Goal: Task Accomplishment & Management: Complete application form

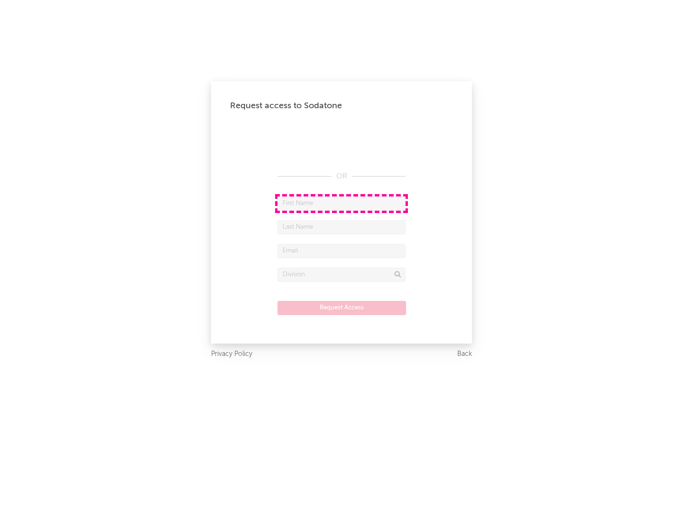
click at [342, 203] on input "text" at bounding box center [341, 203] width 128 height 14
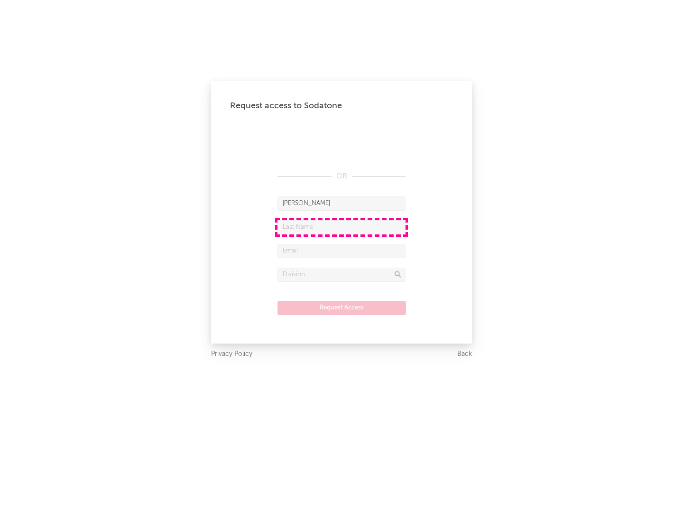
type input "[PERSON_NAME]"
click at [342, 227] on input "text" at bounding box center [341, 227] width 128 height 14
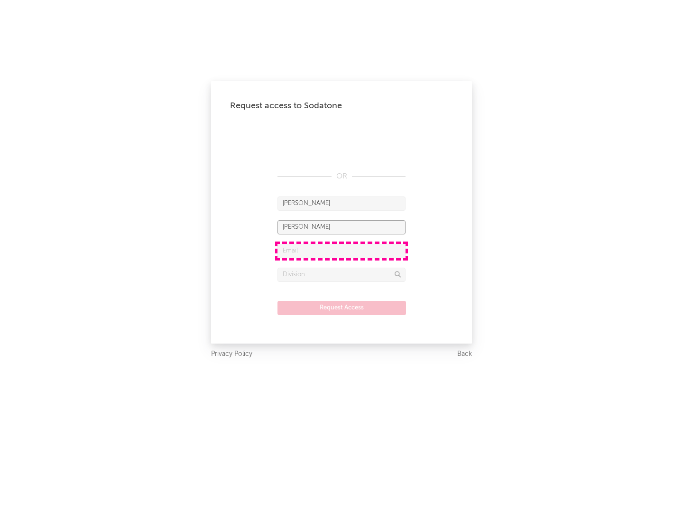
type input "[PERSON_NAME]"
click at [342, 250] on input "text" at bounding box center [341, 251] width 128 height 14
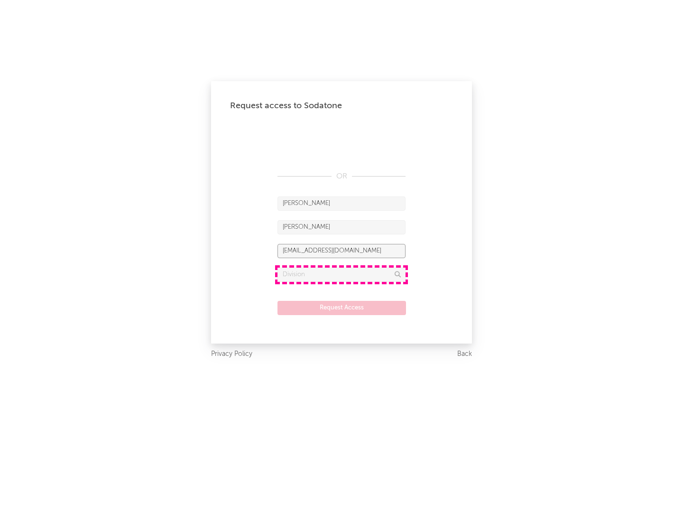
type input "[EMAIL_ADDRESS][DOMAIN_NAME]"
click at [342, 274] on input "text" at bounding box center [341, 275] width 128 height 14
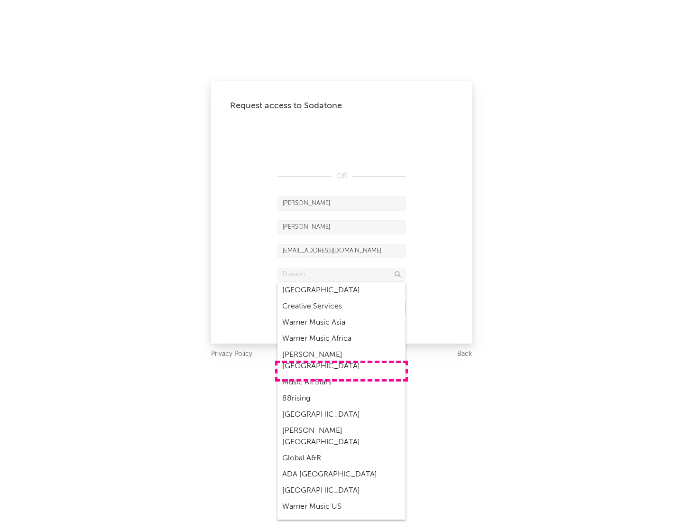
click at [342, 374] on div "Music All Stars" at bounding box center [341, 382] width 128 height 16
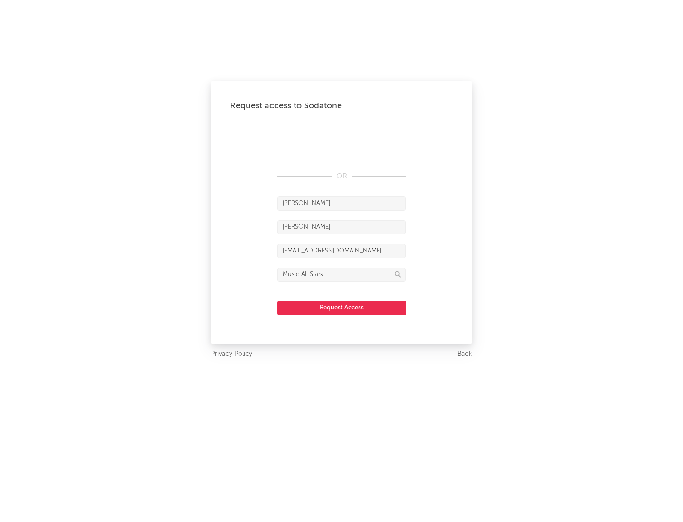
type input "Music All Stars"
click at [342, 307] on button "Request Access" at bounding box center [341, 308] width 129 height 14
